Goal: Task Accomplishment & Management: Use online tool/utility

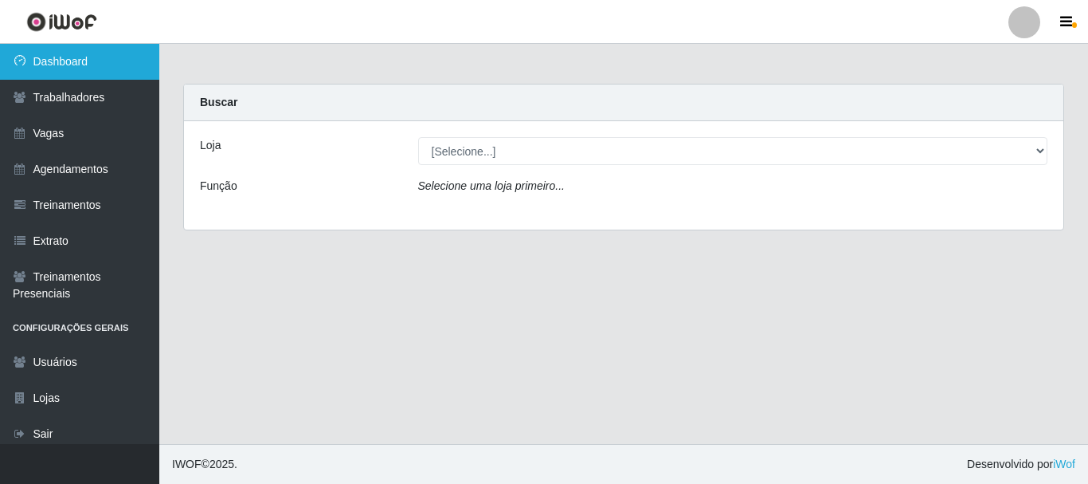
click at [127, 58] on link "Dashboard" at bounding box center [79, 62] width 159 height 36
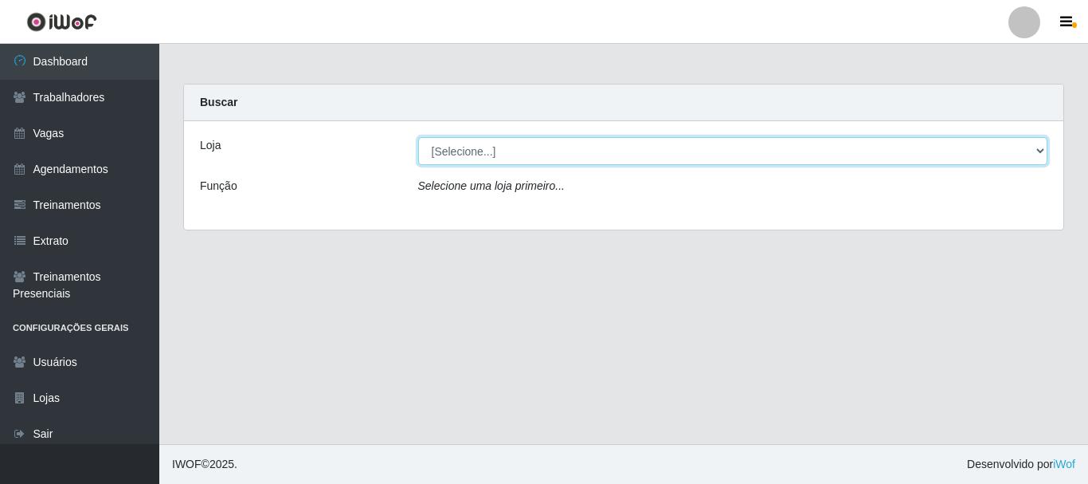
click at [1045, 151] on select "[Selecione...] SuperFácil Atacado - [PERSON_NAME]" at bounding box center [733, 151] width 630 height 28
click at [1037, 149] on select "[Selecione...] SuperFácil Atacado - [PERSON_NAME]" at bounding box center [733, 151] width 630 height 28
select select "399"
click at [418, 137] on select "[Selecione...] SuperFácil Atacado - [PERSON_NAME]" at bounding box center [733, 151] width 630 height 28
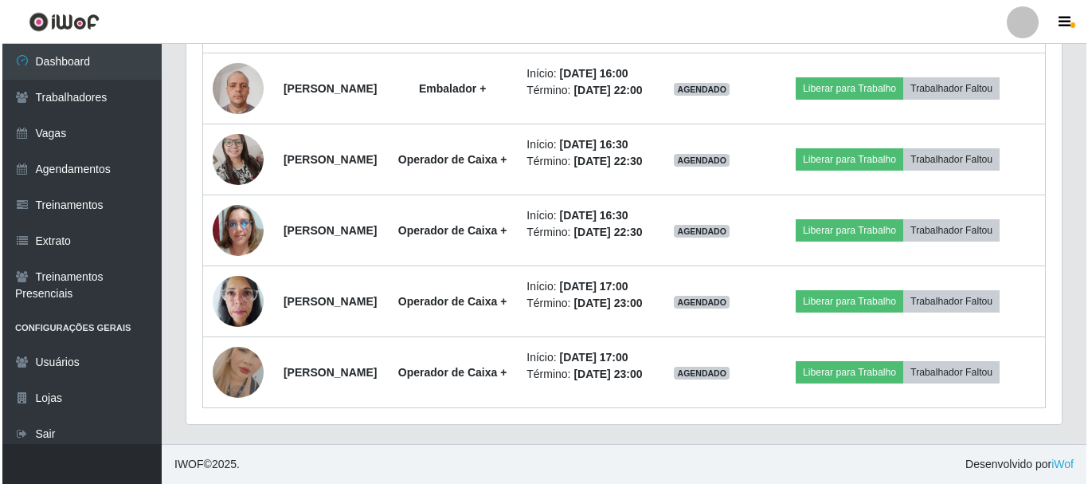
scroll to position [956, 0]
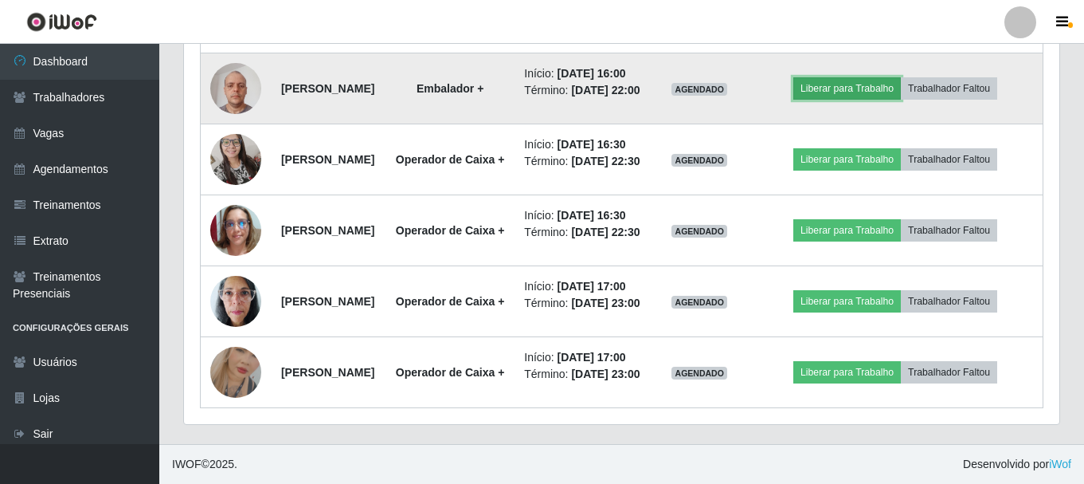
click at [885, 92] on button "Liberar para Trabalho" at bounding box center [847, 88] width 108 height 22
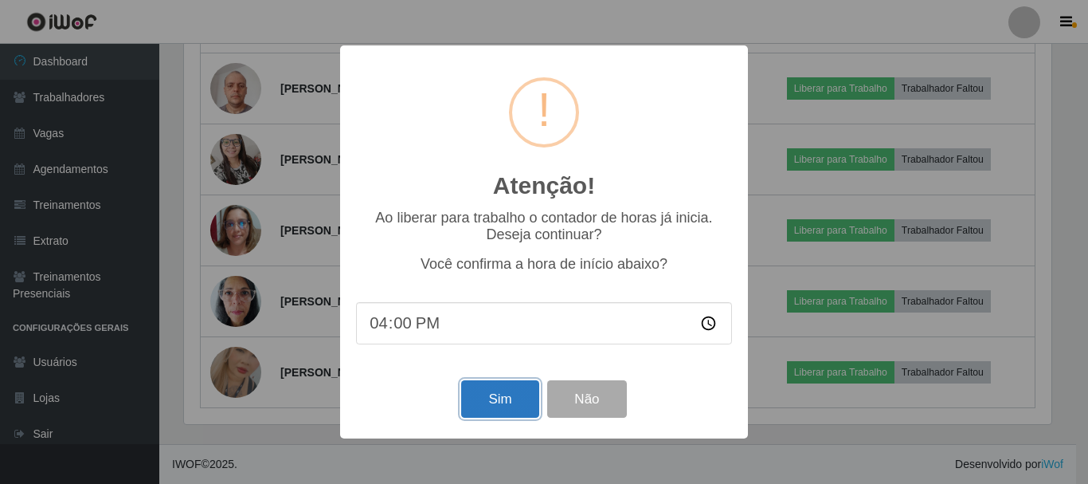
click at [510, 410] on button "Sim" at bounding box center [499, 398] width 77 height 37
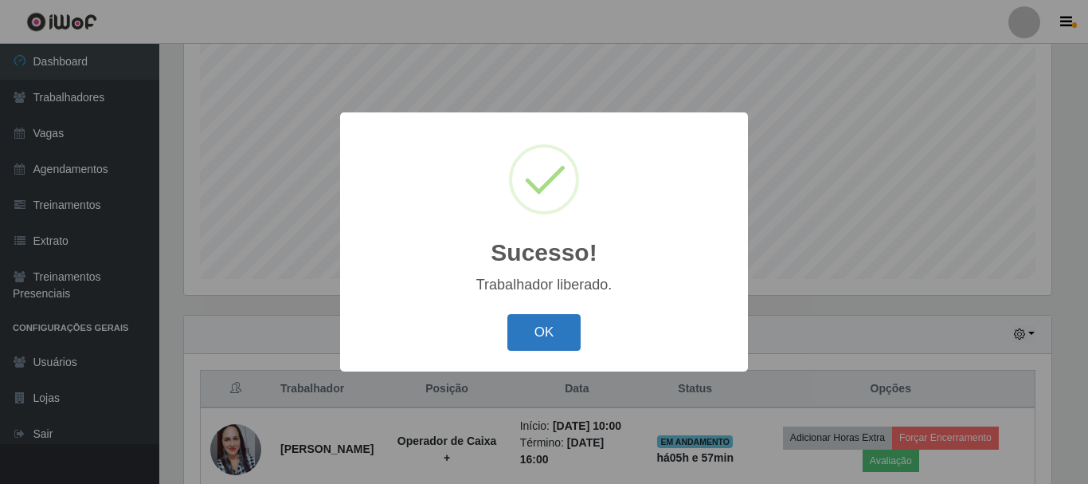
click at [540, 333] on button "OK" at bounding box center [544, 332] width 74 height 37
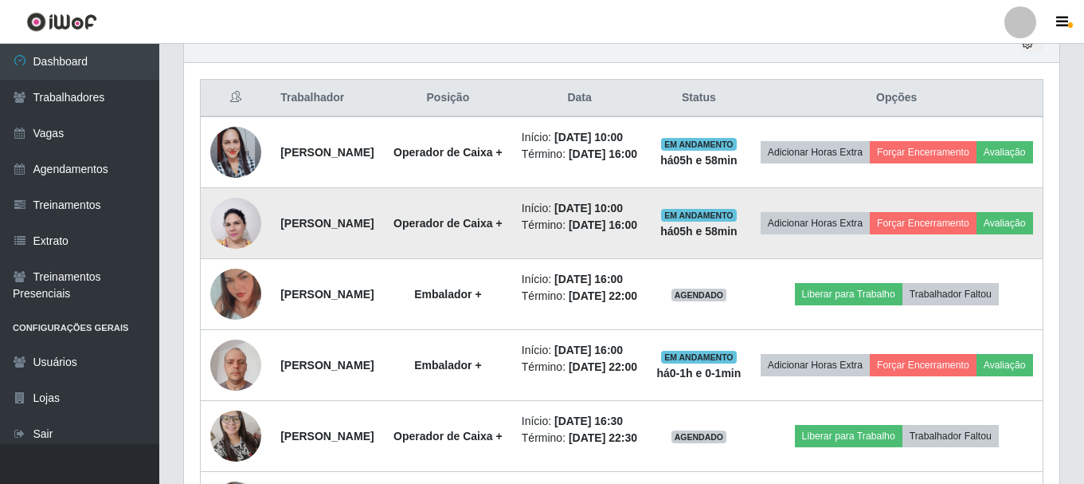
scroll to position [609, 0]
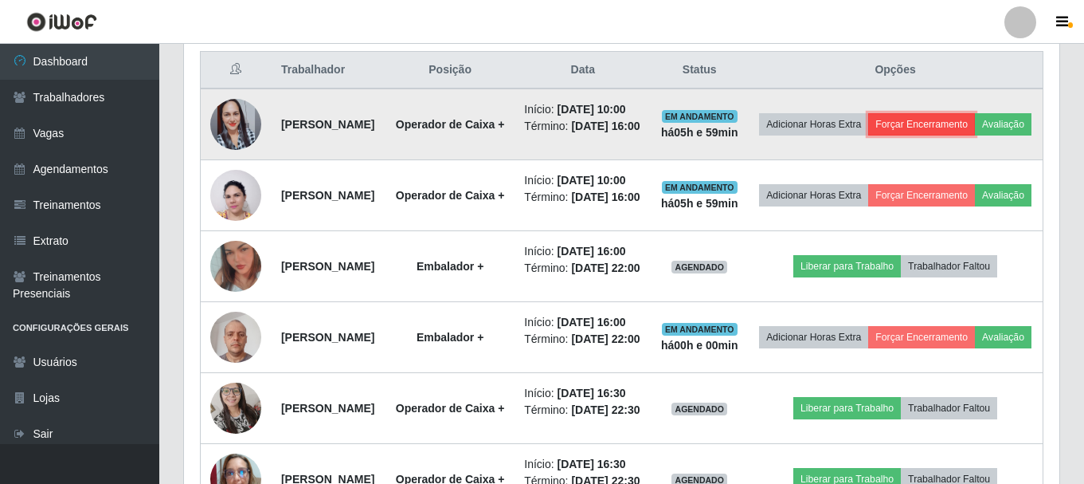
click at [956, 127] on button "Forçar Encerramento" at bounding box center [921, 124] width 107 height 22
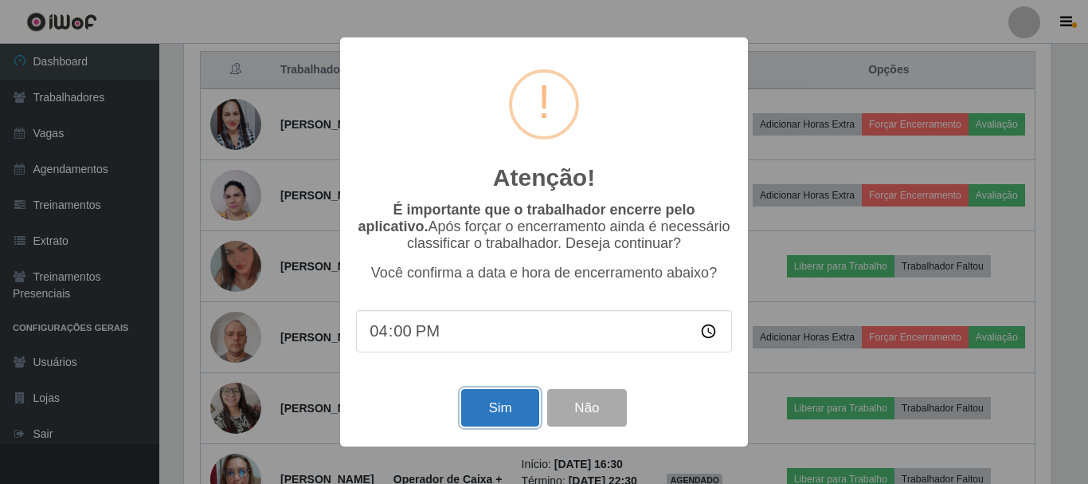
click at [488, 418] on button "Sim" at bounding box center [499, 407] width 77 height 37
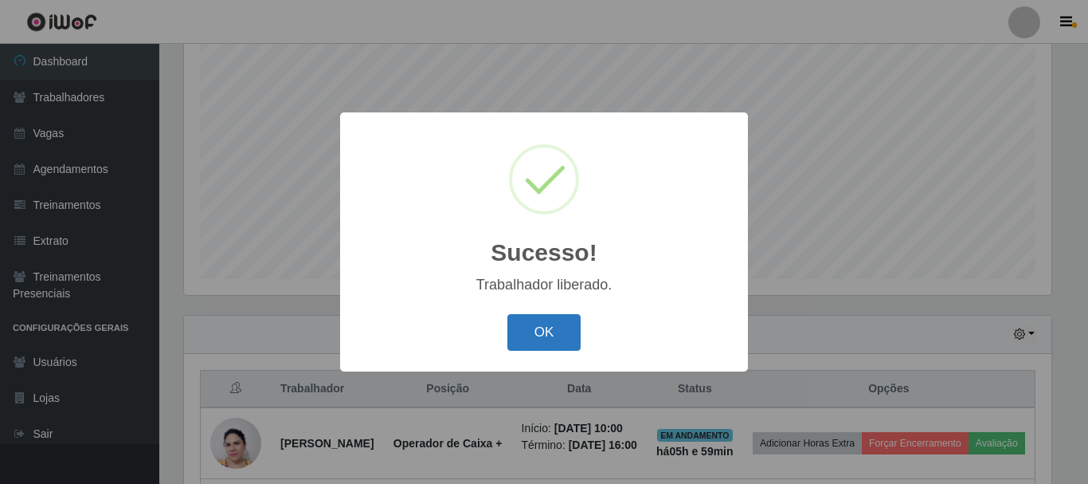
click at [566, 331] on button "OK" at bounding box center [544, 332] width 74 height 37
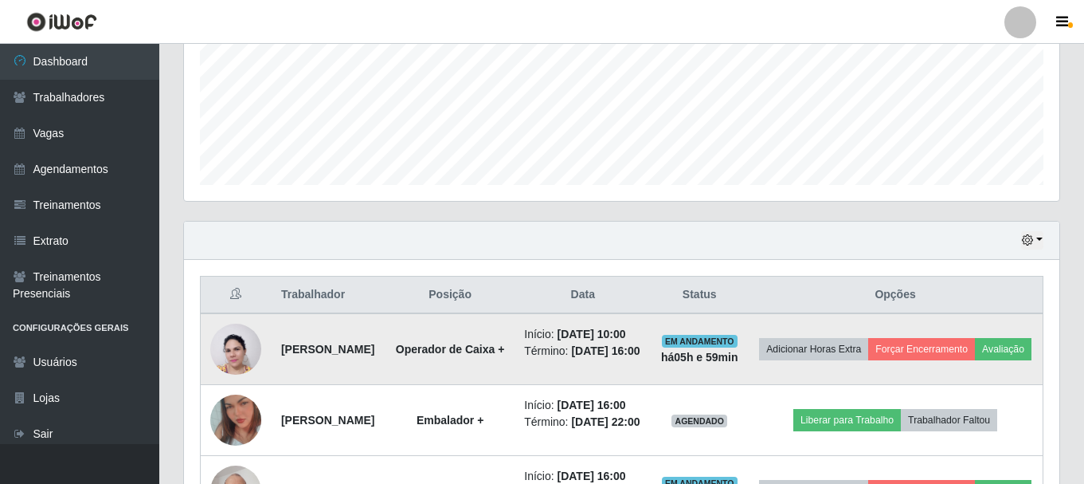
scroll to position [530, 0]
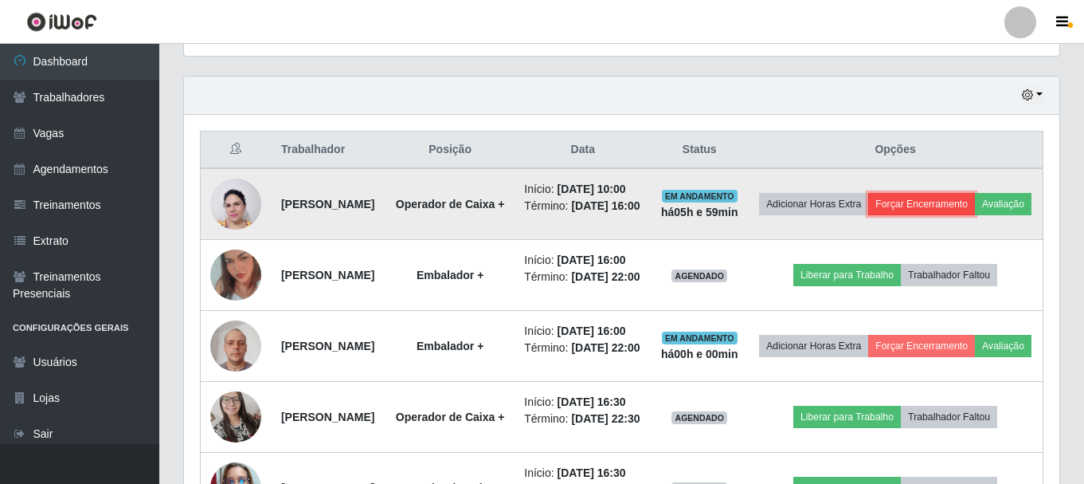
click at [975, 210] on button "Forçar Encerramento" at bounding box center [921, 204] width 107 height 22
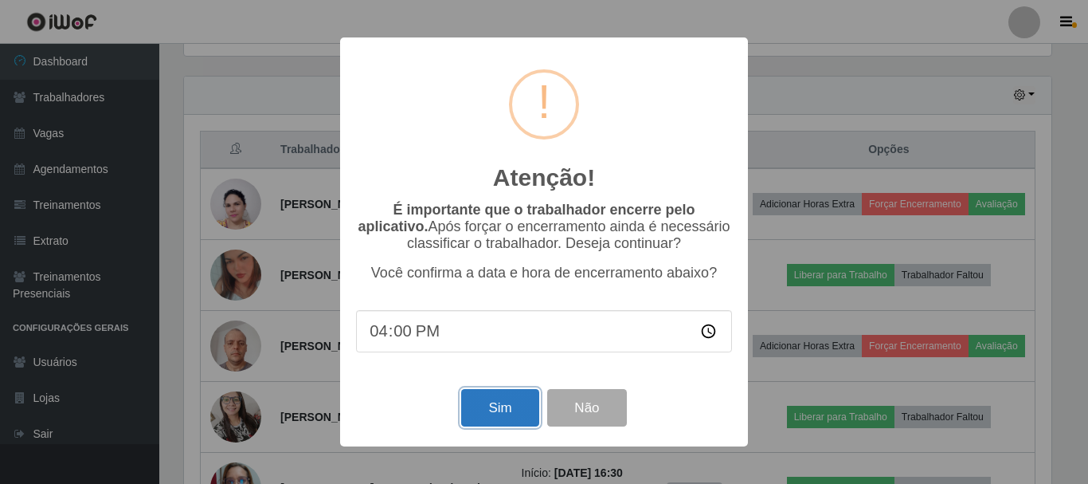
click at [476, 412] on button "Sim" at bounding box center [499, 407] width 77 height 37
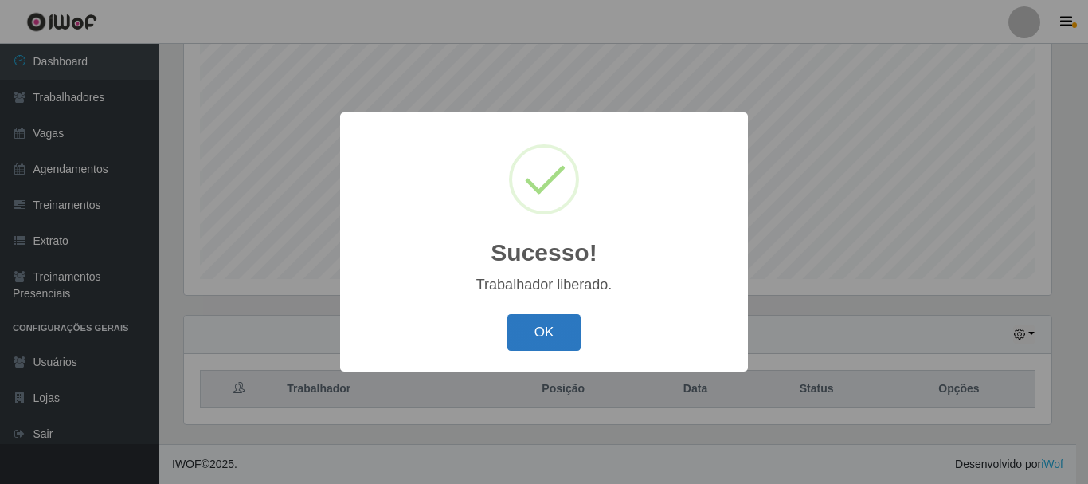
click at [574, 339] on button "OK" at bounding box center [544, 332] width 74 height 37
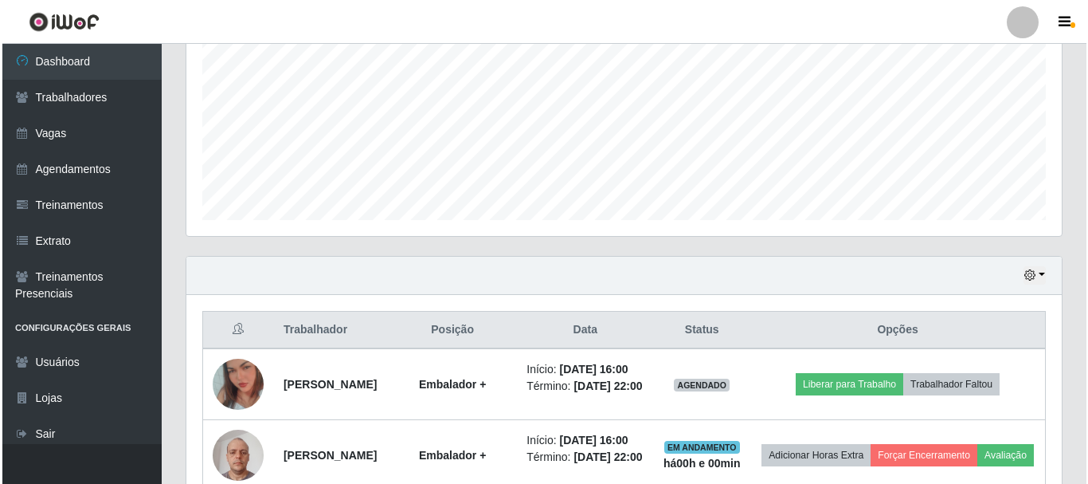
scroll to position [530, 0]
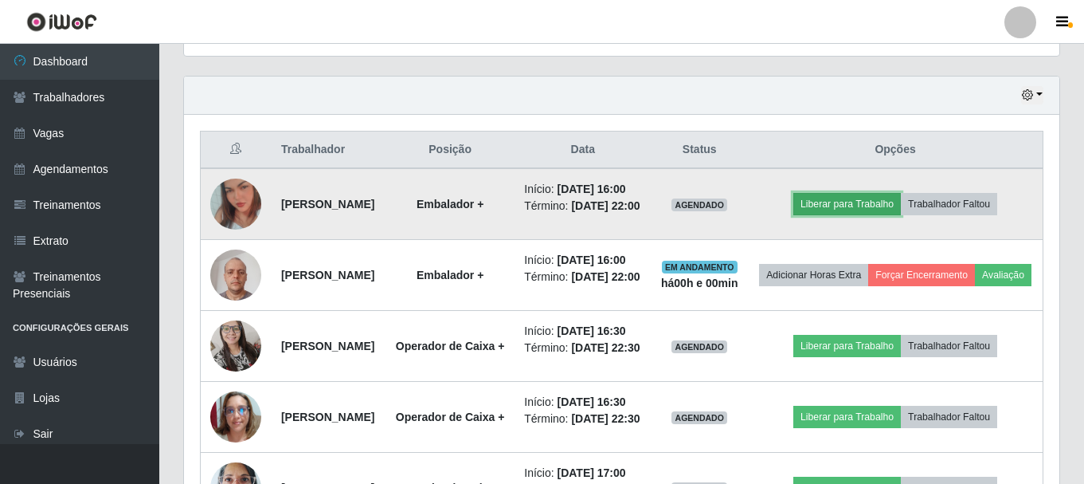
click at [873, 215] on button "Liberar para Trabalho" at bounding box center [847, 204] width 108 height 22
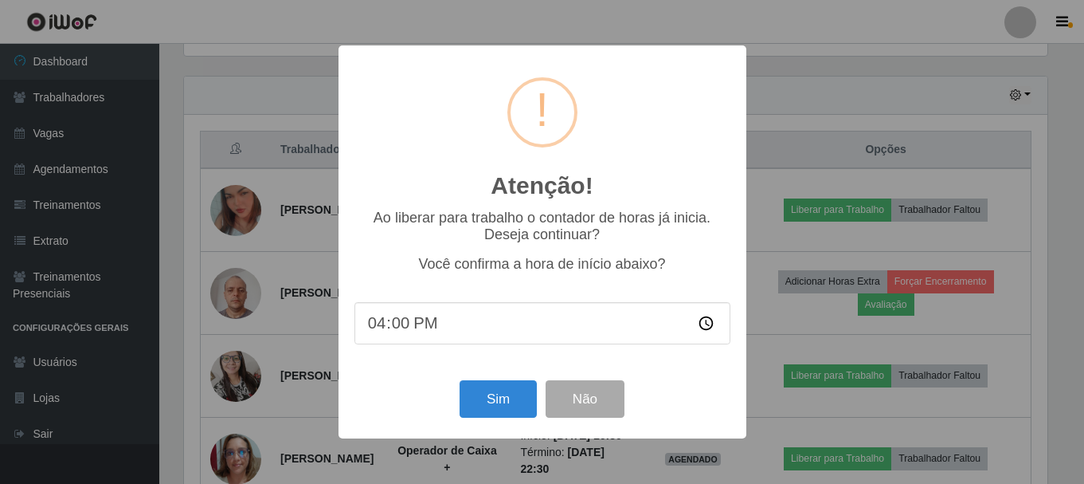
scroll to position [331, 868]
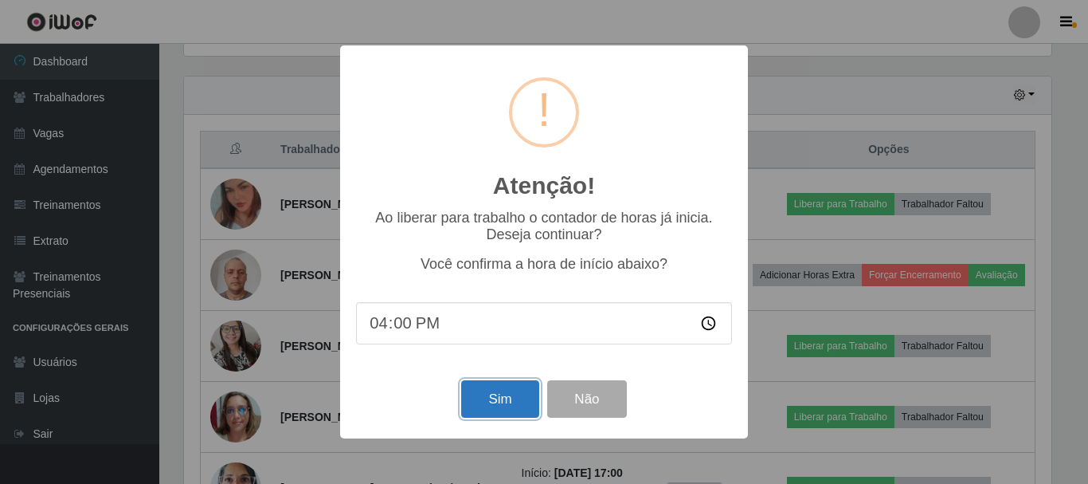
click at [499, 404] on button "Sim" at bounding box center [499, 398] width 77 height 37
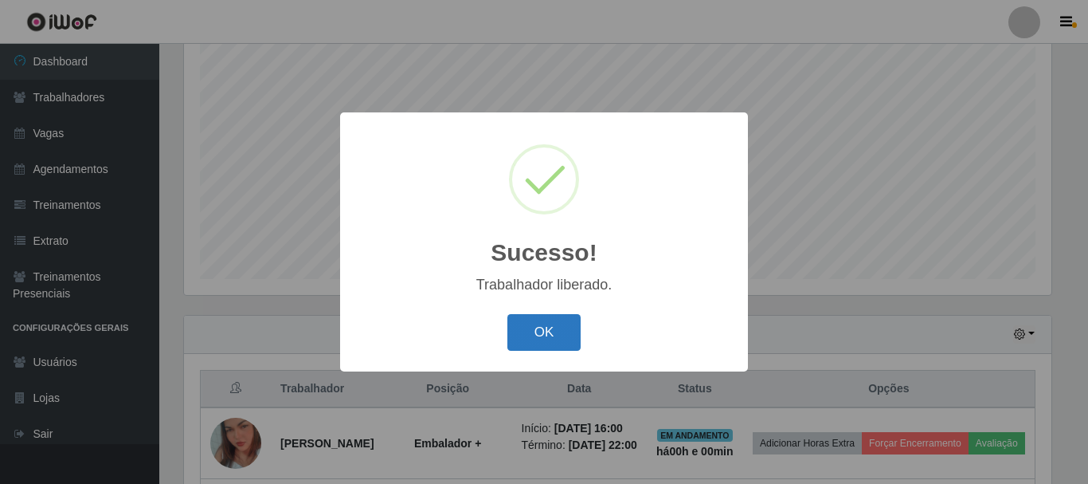
click at [552, 337] on button "OK" at bounding box center [544, 332] width 74 height 37
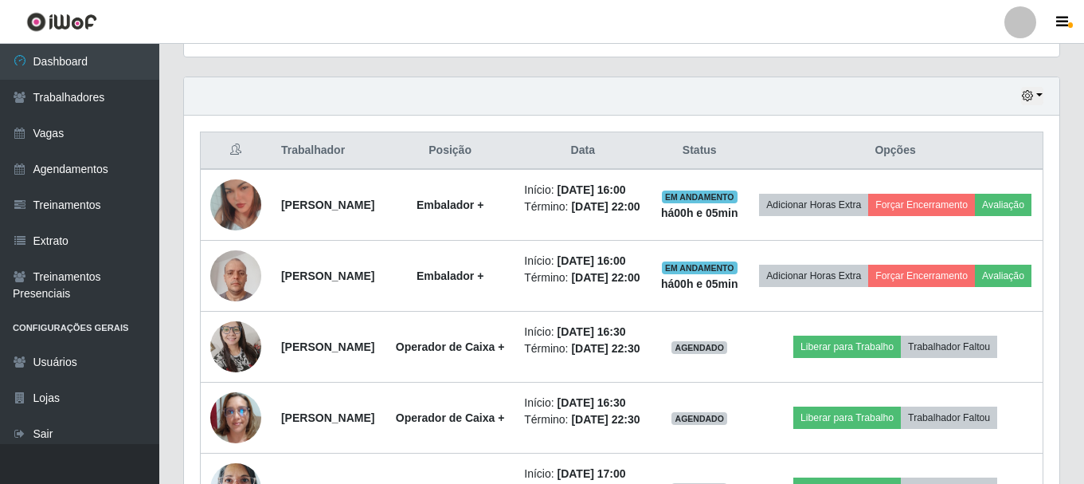
scroll to position [530, 0]
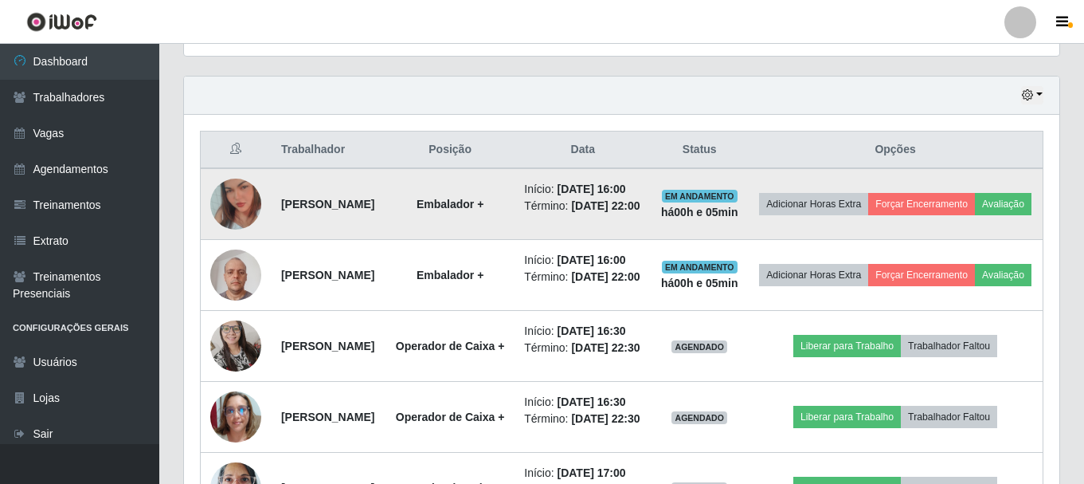
click at [243, 205] on img at bounding box center [235, 204] width 51 height 91
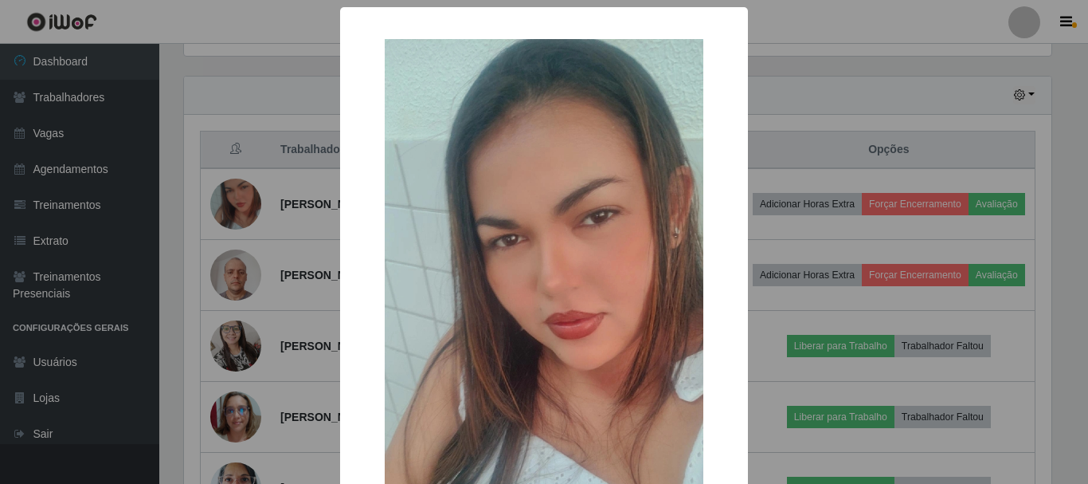
click at [852, 159] on div "× OK Cancel" at bounding box center [544, 242] width 1088 height 484
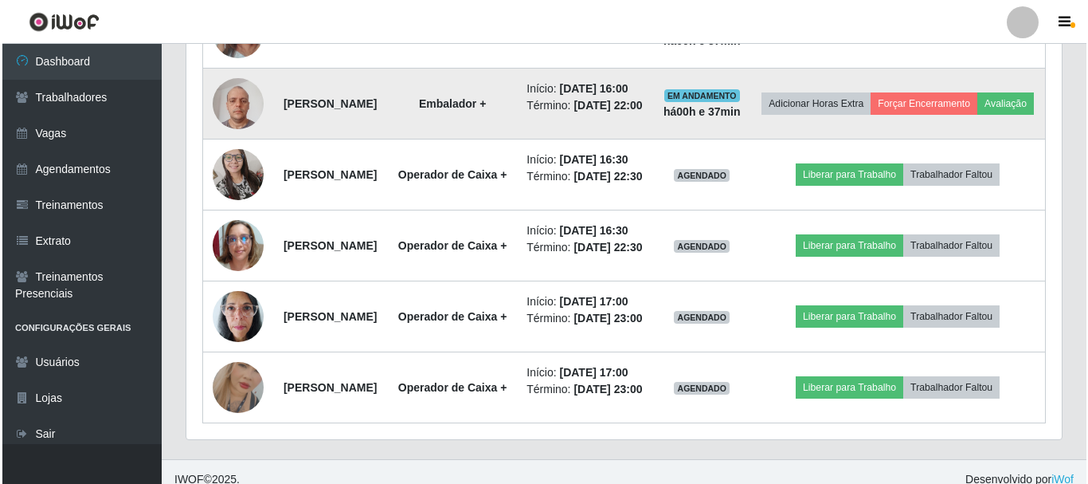
scroll to position [729, 0]
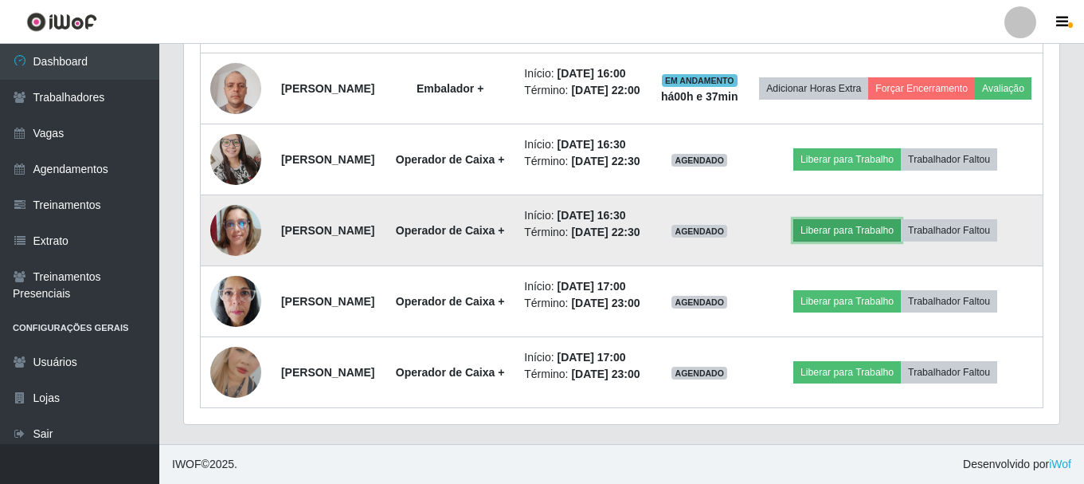
click at [878, 241] on button "Liberar para Trabalho" at bounding box center [847, 230] width 108 height 22
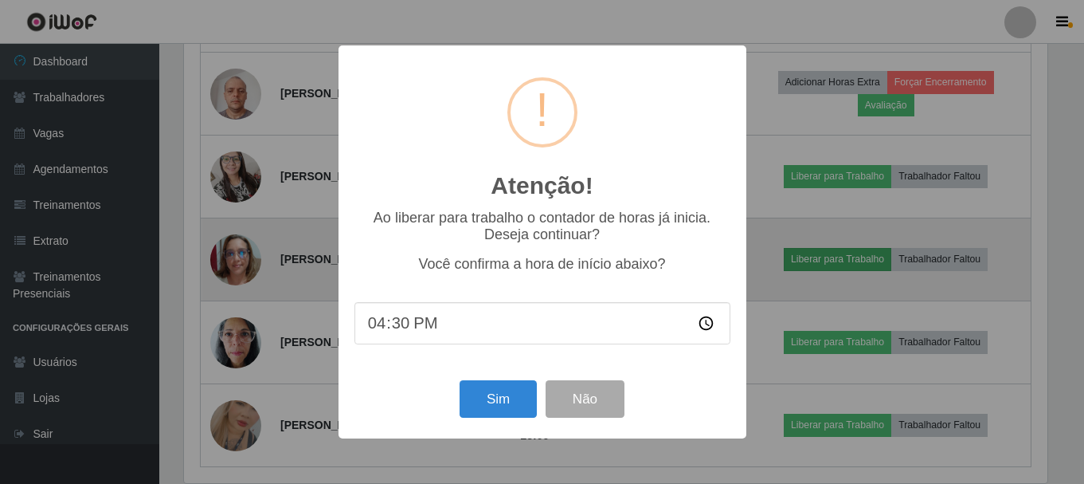
scroll to position [331, 868]
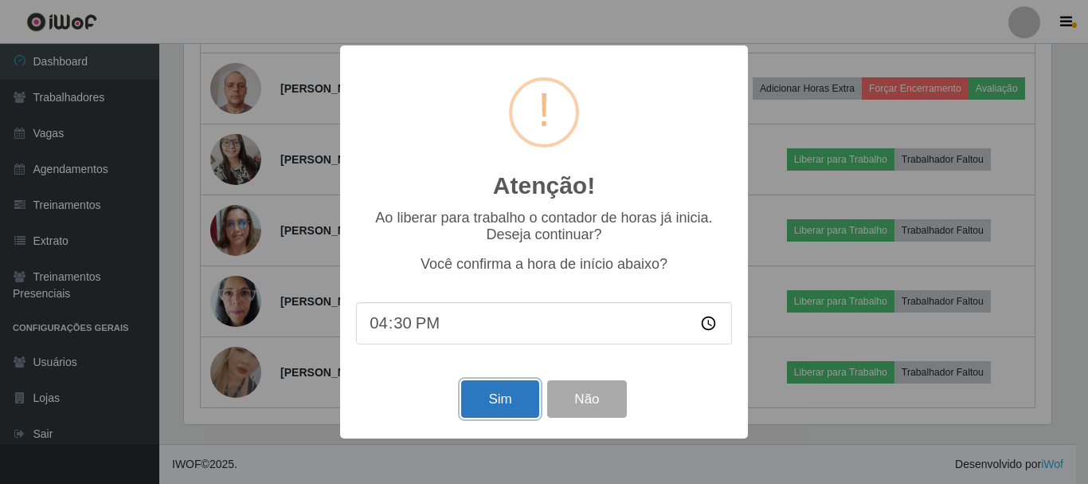
click at [497, 417] on button "Sim" at bounding box center [499, 398] width 77 height 37
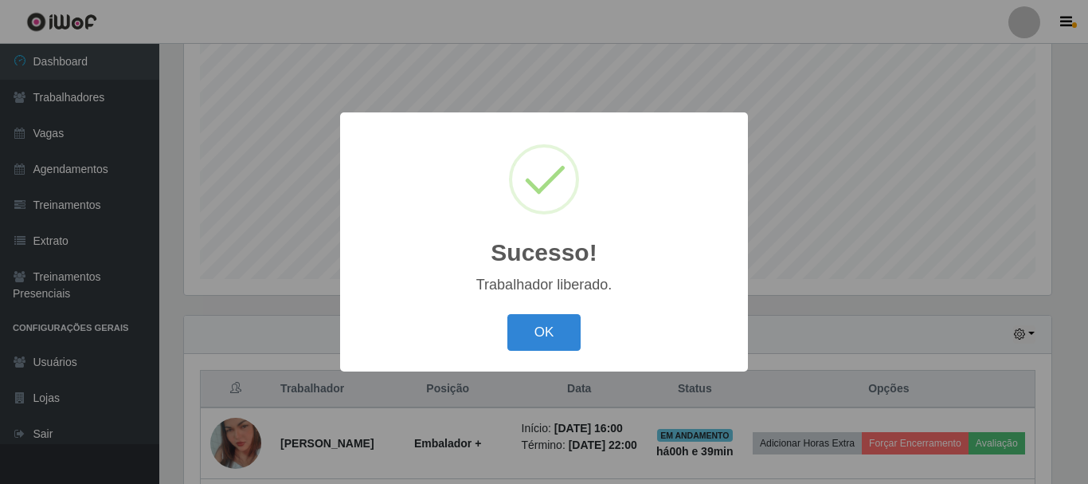
click at [507, 314] on button "OK" at bounding box center [544, 332] width 74 height 37
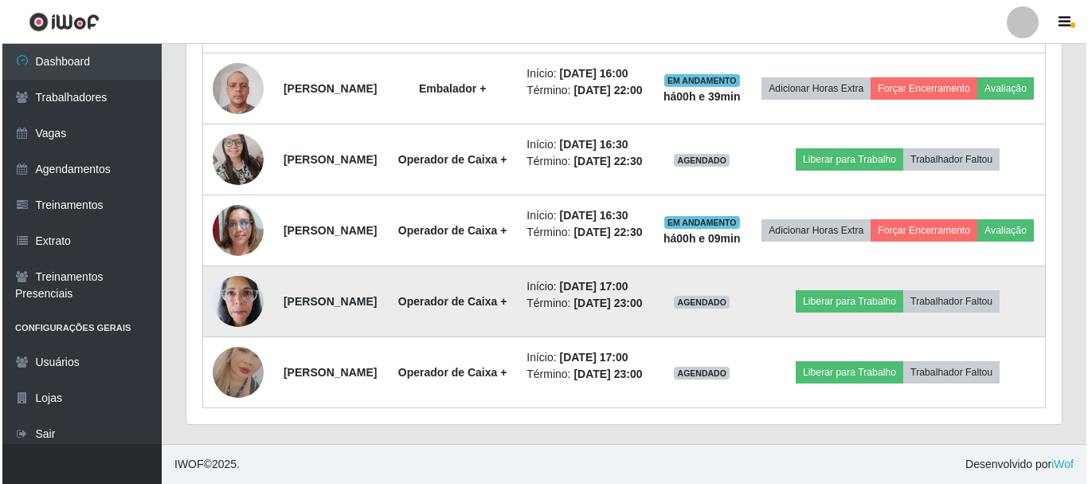
scroll to position [769, 0]
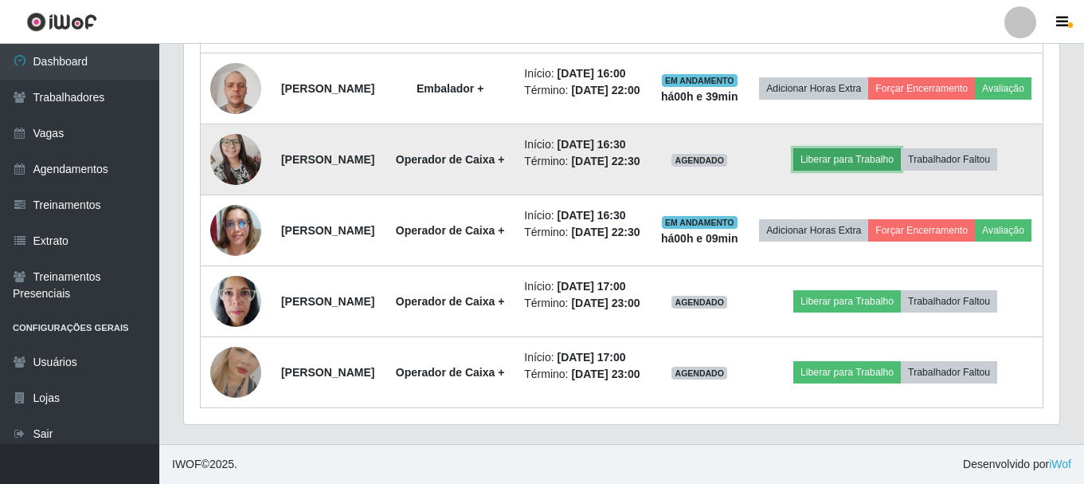
click at [856, 170] on button "Liberar para Trabalho" at bounding box center [847, 159] width 108 height 22
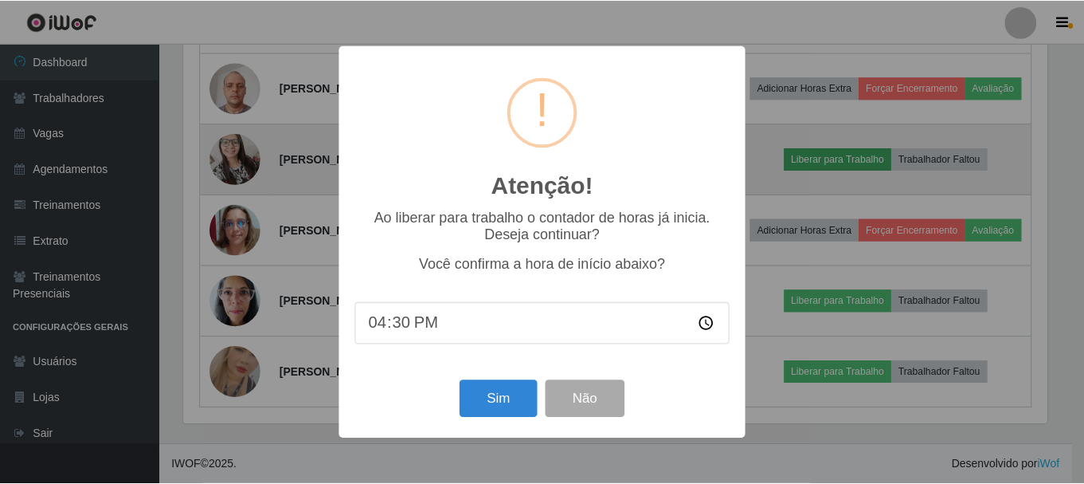
scroll to position [331, 868]
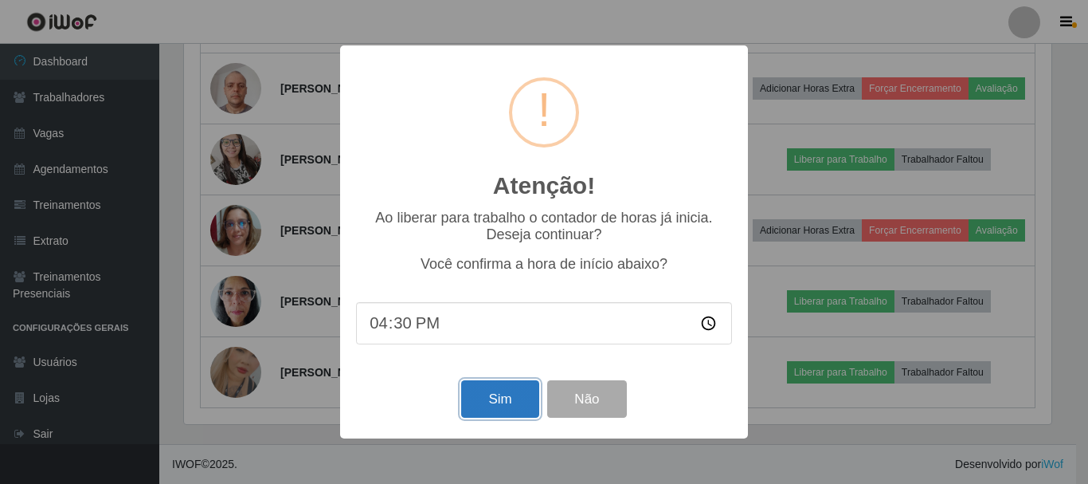
click at [500, 405] on button "Sim" at bounding box center [499, 398] width 77 height 37
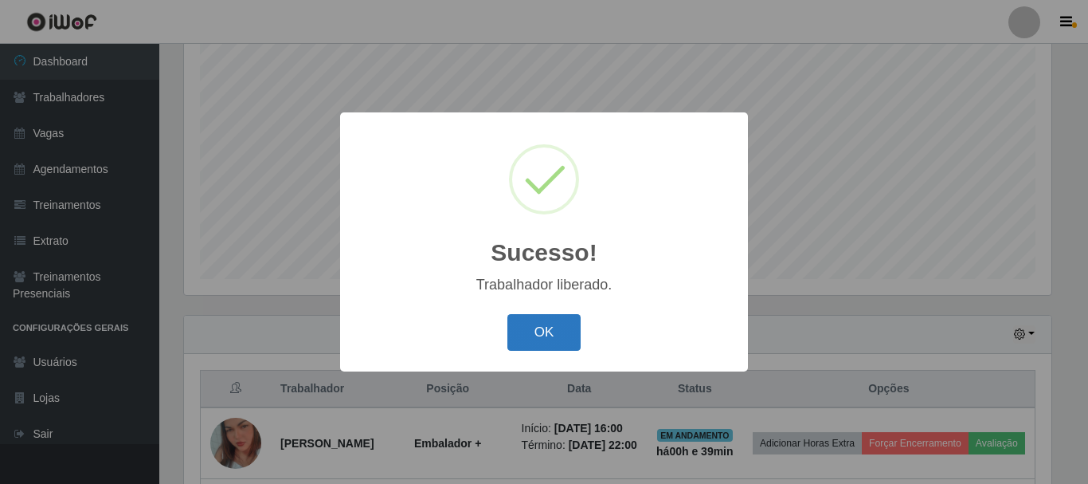
click at [540, 335] on button "OK" at bounding box center [544, 332] width 74 height 37
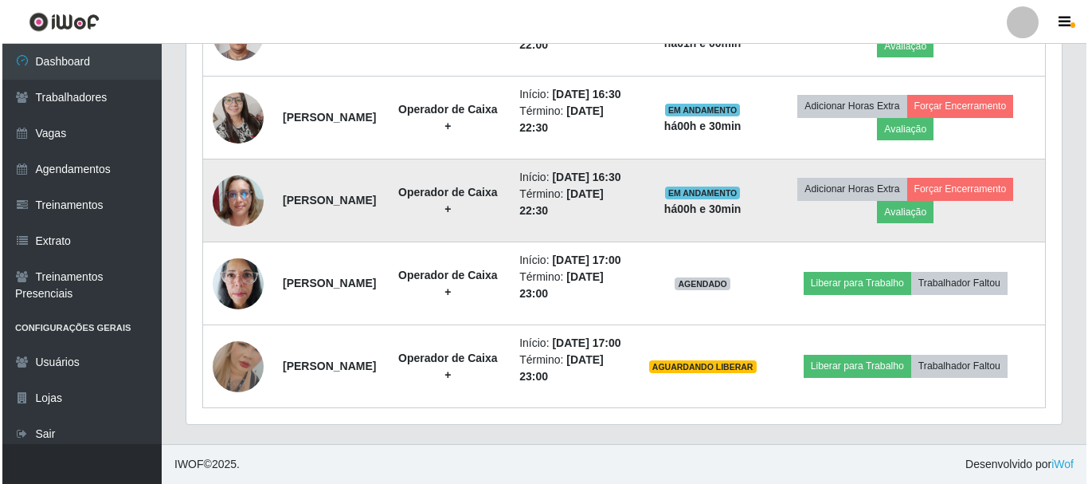
scroll to position [848, 0]
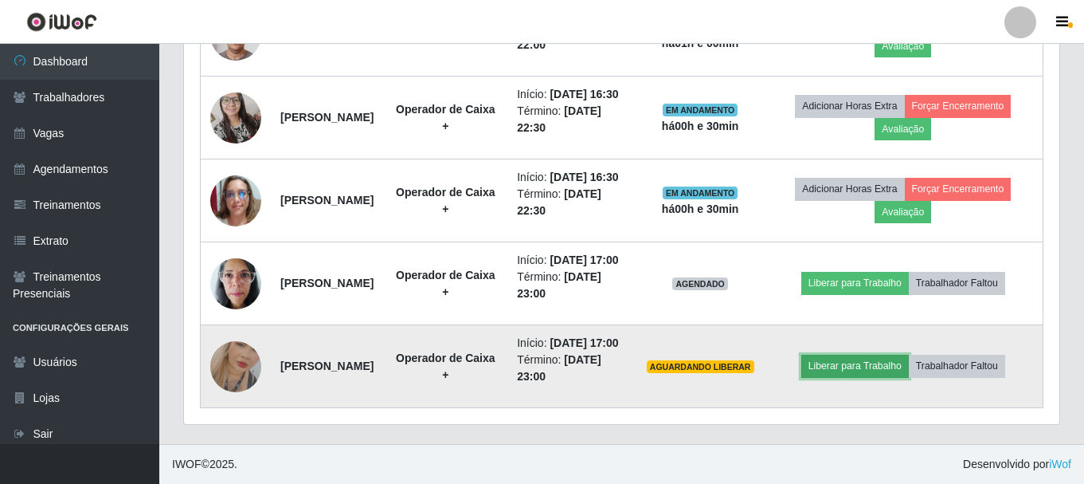
click at [878, 377] on button "Liberar para Trabalho" at bounding box center [855, 366] width 108 height 22
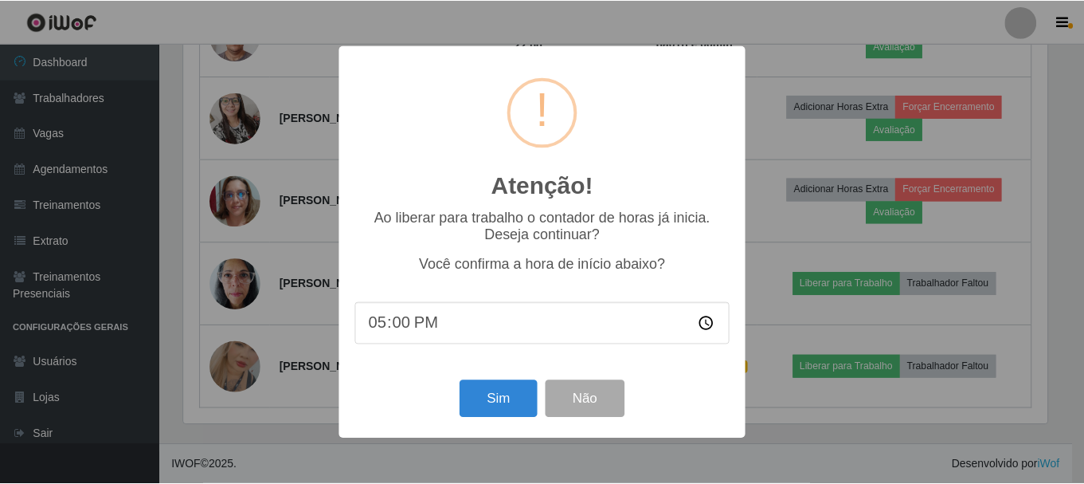
scroll to position [331, 868]
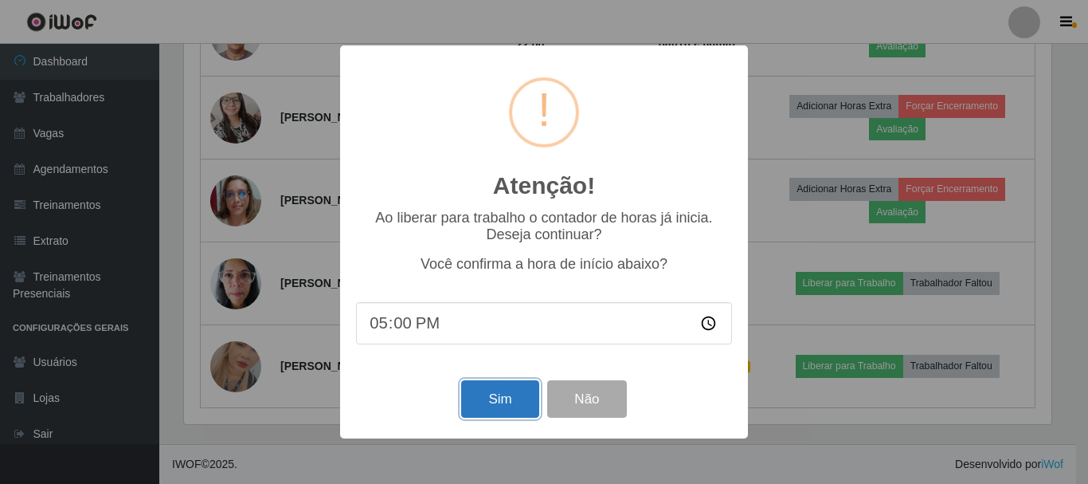
click at [503, 393] on button "Sim" at bounding box center [499, 398] width 77 height 37
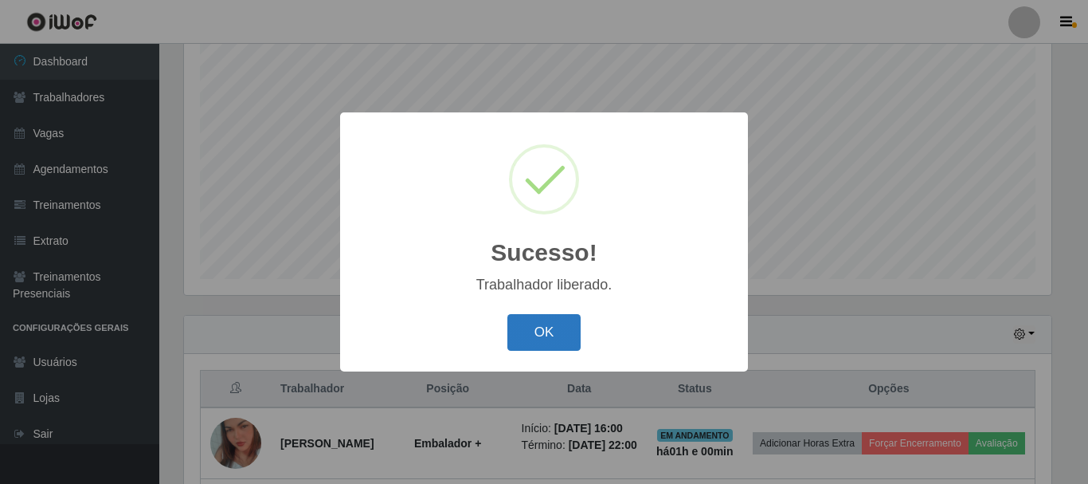
click at [528, 335] on button "OK" at bounding box center [544, 332] width 74 height 37
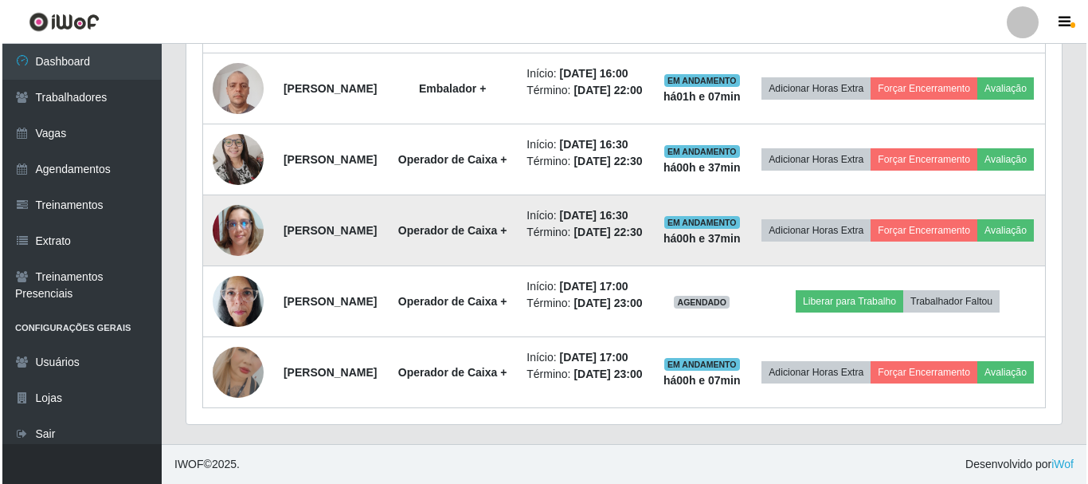
scroll to position [888, 0]
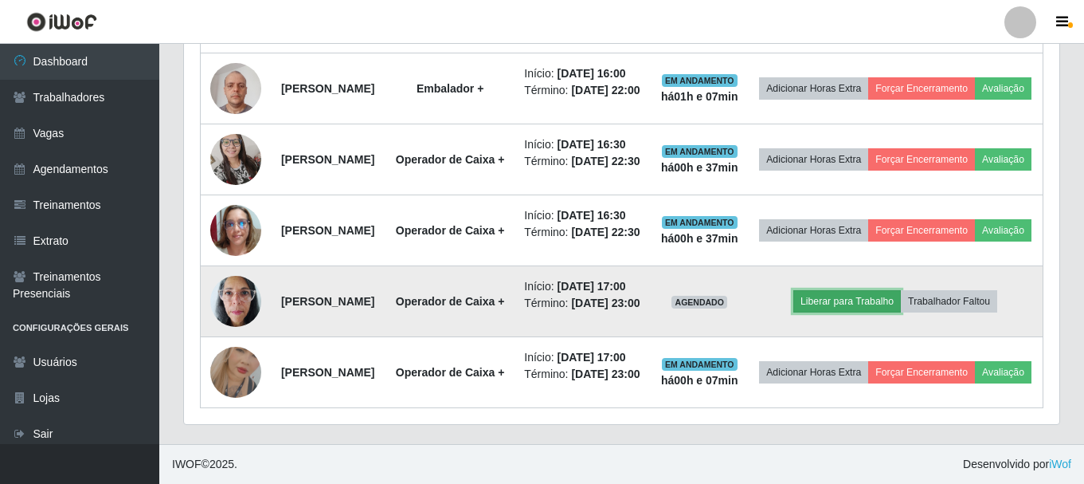
click at [856, 290] on button "Liberar para Trabalho" at bounding box center [847, 301] width 108 height 22
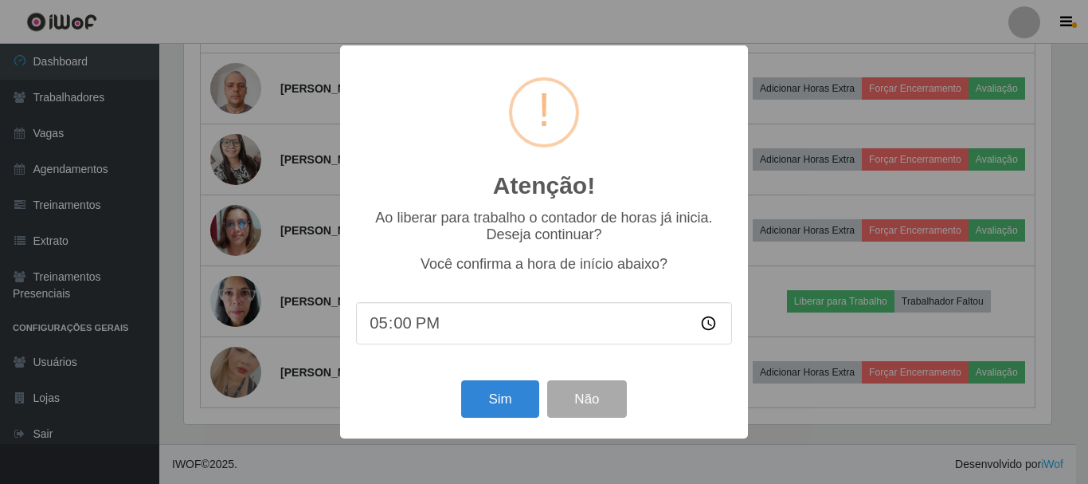
click at [408, 325] on input "17:00" at bounding box center [544, 323] width 376 height 42
type input "17:07"
click at [496, 402] on button "Sim" at bounding box center [499, 398] width 77 height 37
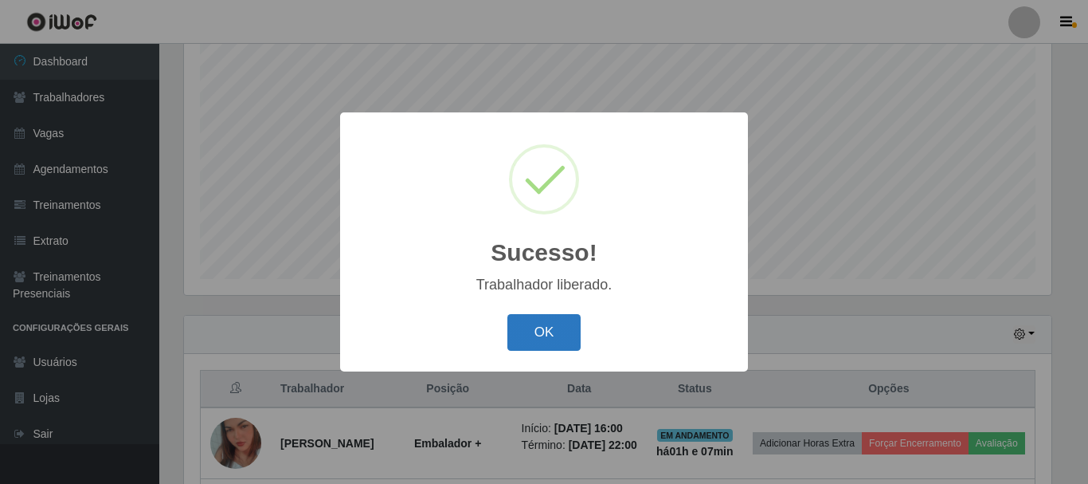
click at [557, 338] on button "OK" at bounding box center [544, 332] width 74 height 37
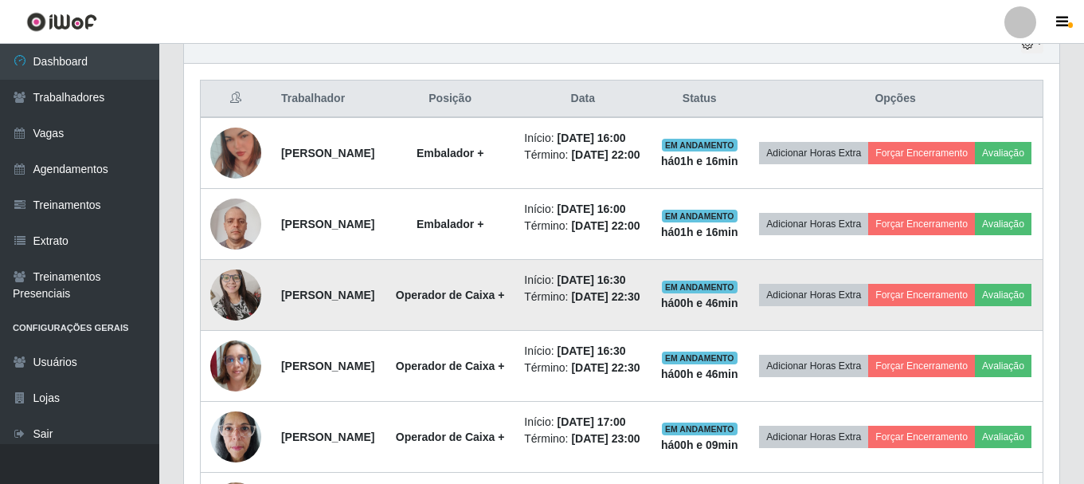
scroll to position [570, 0]
